Goal: Transaction & Acquisition: Book appointment/travel/reservation

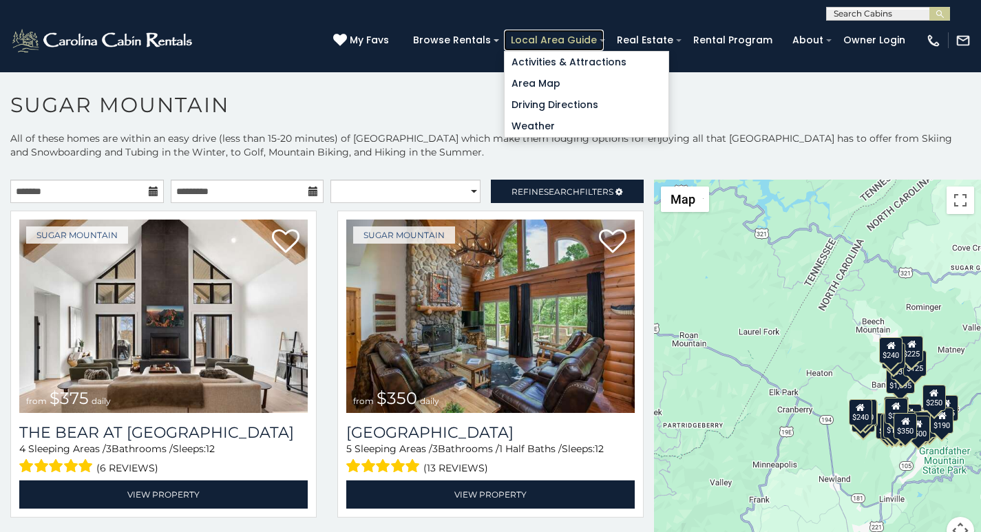
click at [580, 35] on link "Local Area Guide" at bounding box center [554, 40] width 100 height 21
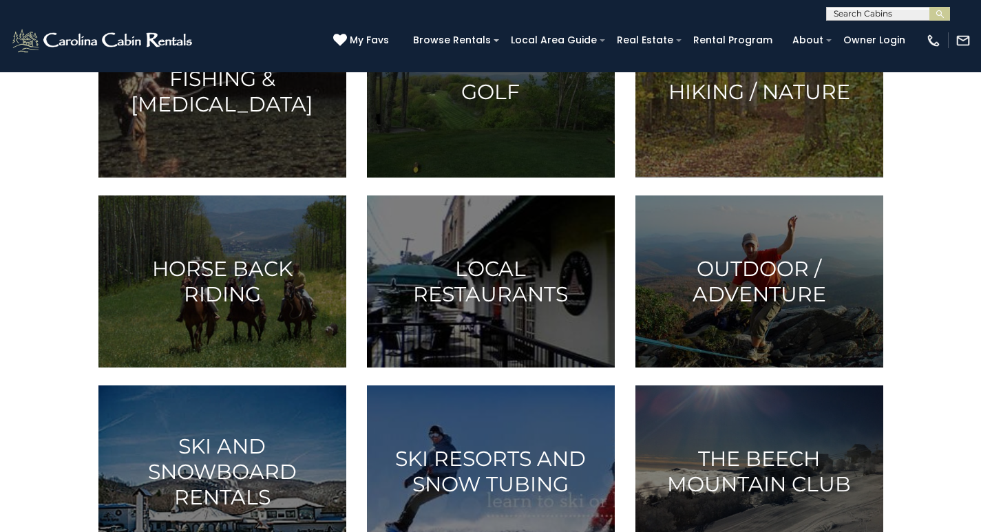
scroll to position [459, 0]
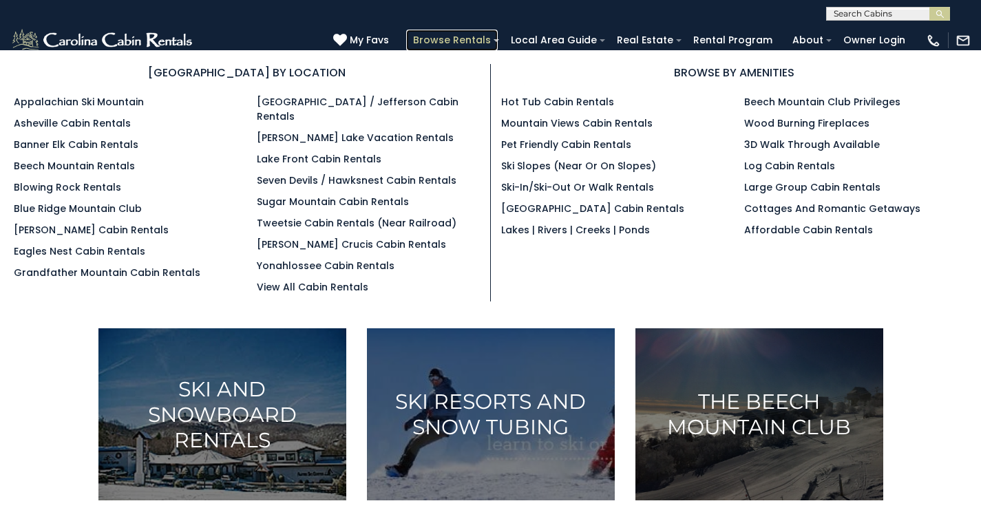
click at [498, 36] on link "Browse Rentals" at bounding box center [452, 40] width 92 height 21
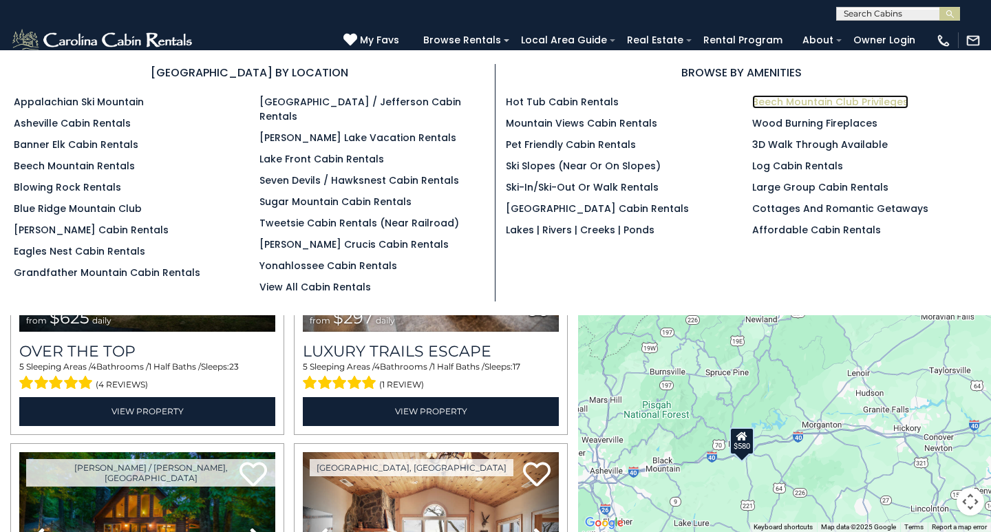
click at [764, 95] on link "Beech Mountain Club Privileges" at bounding box center [830, 102] width 156 height 14
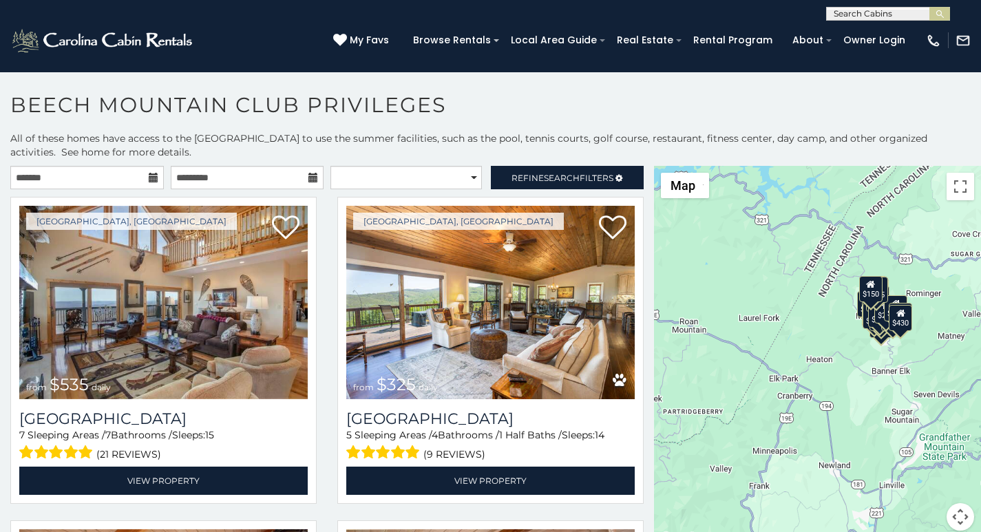
click at [737, 200] on div "$535 $325 $310 $325 $425 $235 $240 $120 $135 $395 $425 $460 $300 $300 $230 $185…" at bounding box center [817, 356] width 327 height 381
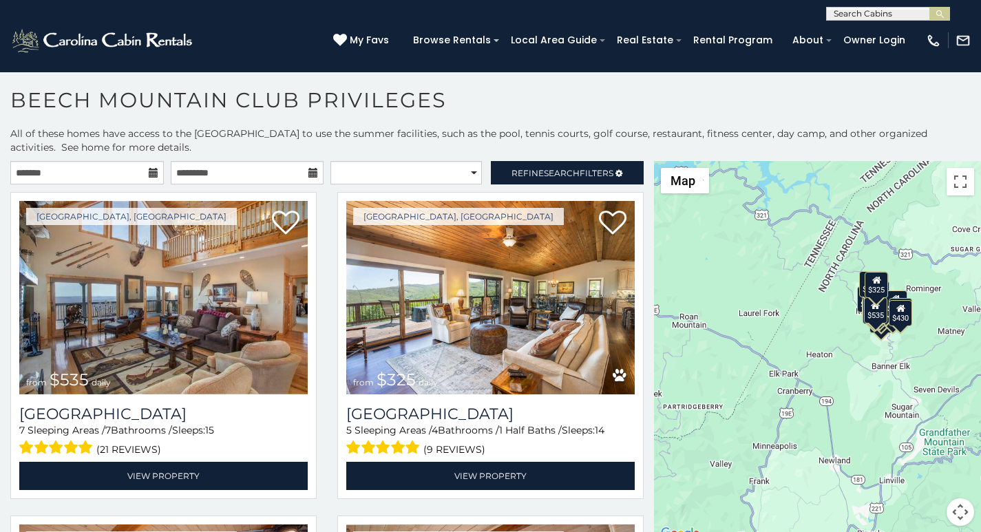
scroll to position [6, 0]
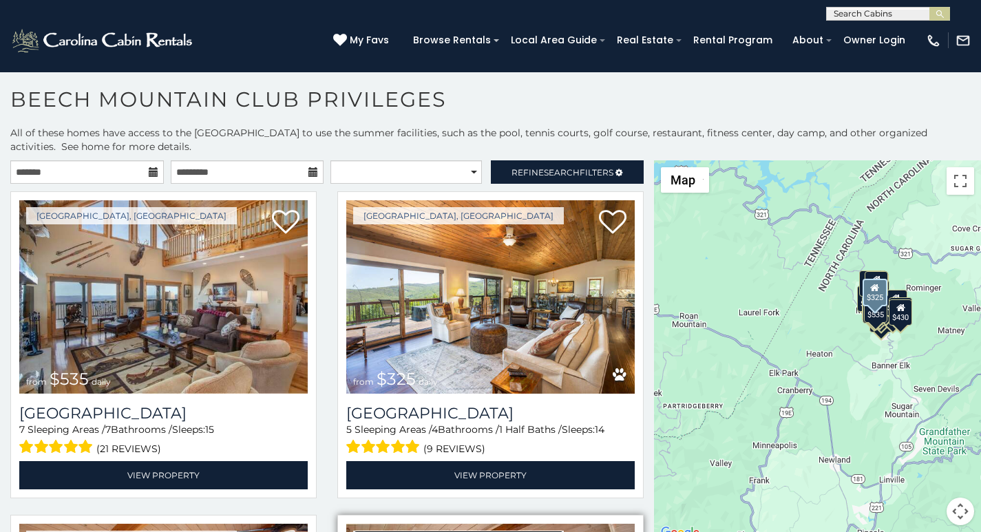
click at [372, 531] on link "Beech Mountain, NC" at bounding box center [458, 539] width 211 height 17
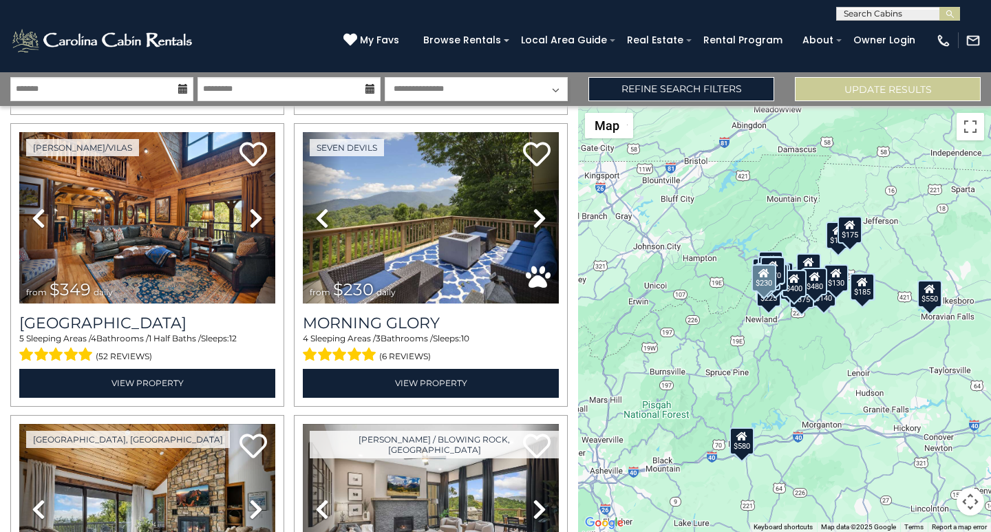
scroll to position [1778, 0]
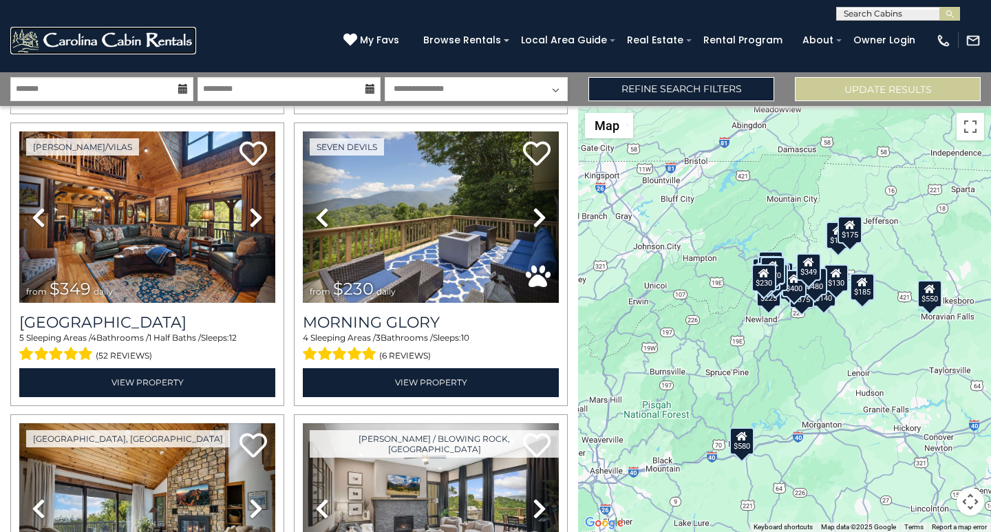
click at [170, 39] on link at bounding box center [103, 41] width 186 height 28
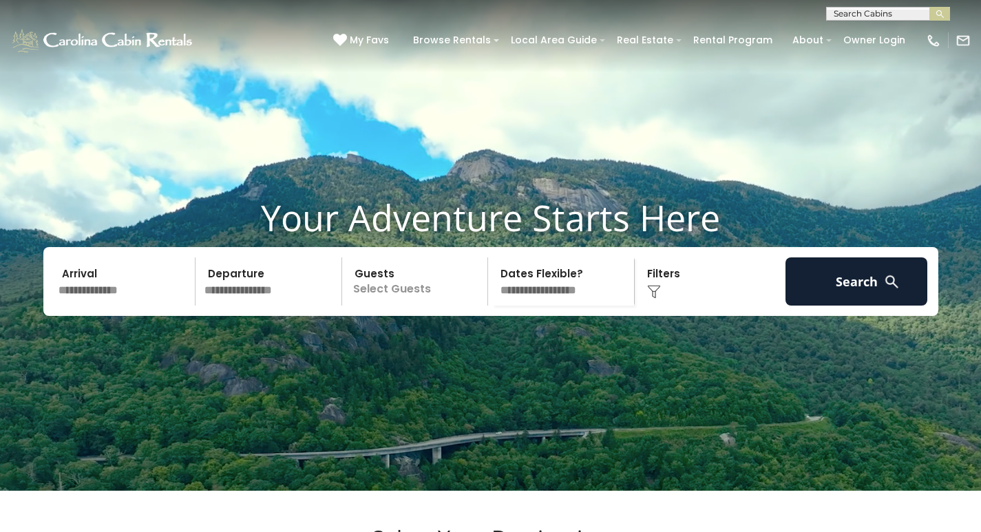
scroll to position [465, 0]
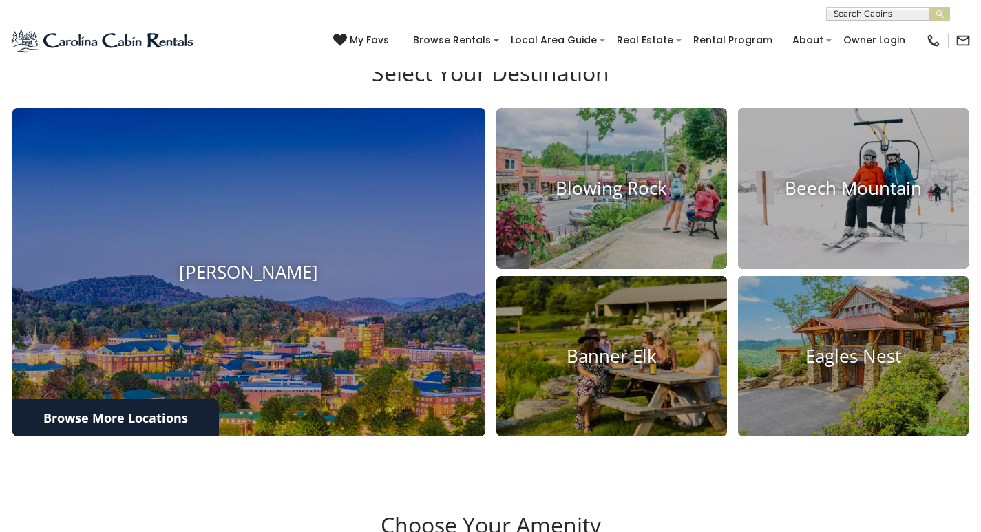
click at [215, 512] on h3 "Choose Your Amenity" at bounding box center [490, 536] width 960 height 48
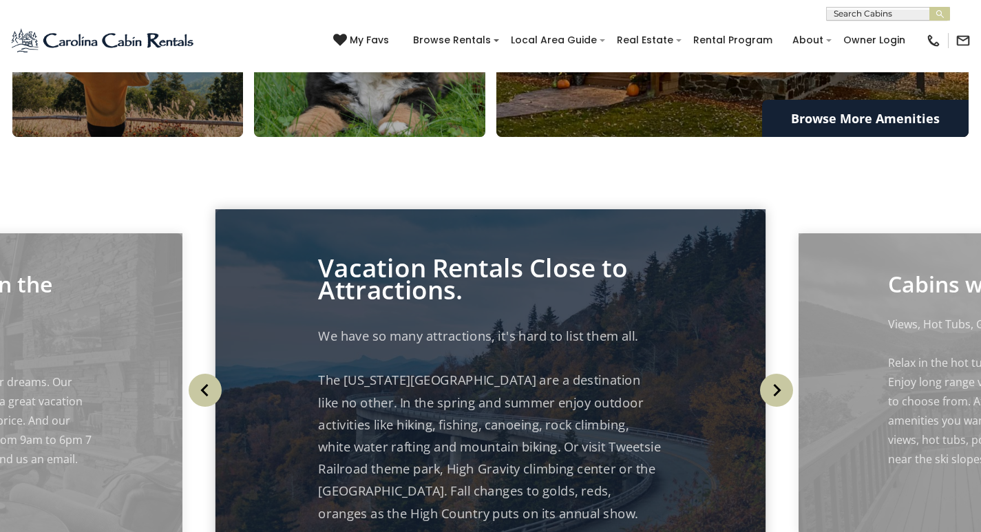
scroll to position [66, 0]
